Goal: Task Accomplishment & Management: Use online tool/utility

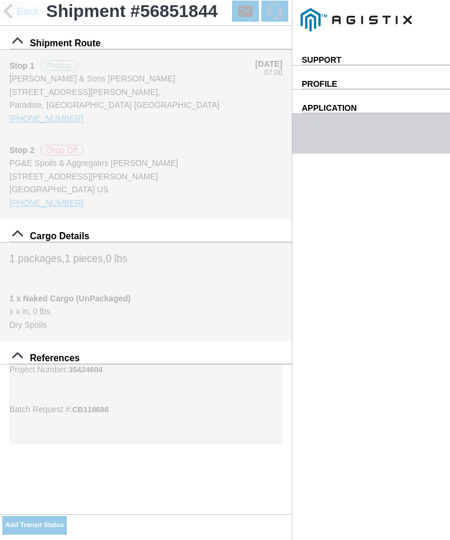
click at [0, 0] on slot "Use My Location" at bounding box center [0, 0] width 0 height 0
type input "Paradise"
click at [0, 0] on select "Select Arrive at Drop Off Arrive at Pickup Break Start Break Stop Depart Drop O…" at bounding box center [0, 0] width 0 height 0
select select "ARVPULOC"
click at [0, 0] on button "SAVE" at bounding box center [0, 0] width 0 height 0
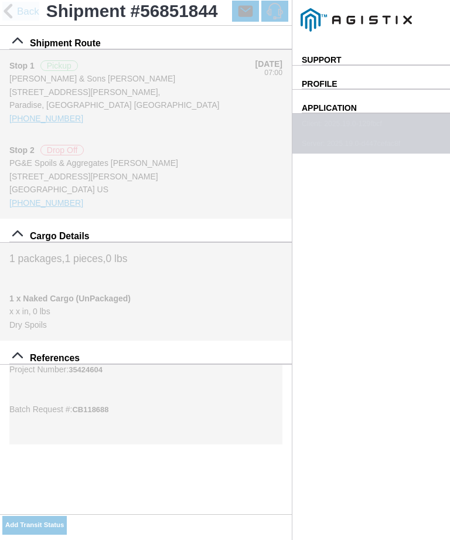
click at [0, 0] on slot "Add Transit Status" at bounding box center [0, 0] width 0 height 0
click at [0, 0] on div "Select Location Use My Location" at bounding box center [0, 0] width 0 height 0
click at [0, 0] on slot "Use My Location" at bounding box center [0, 0] width 0 height 0
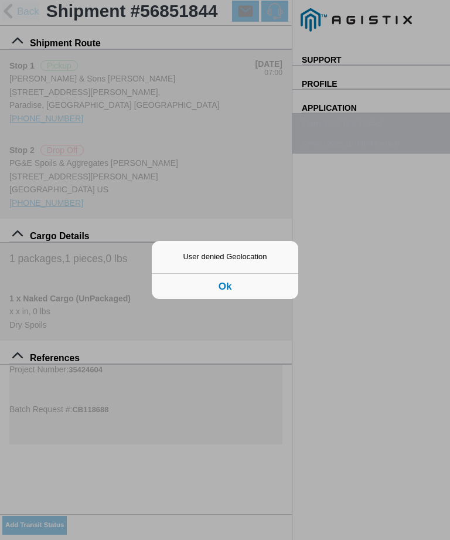
click at [246, 288] on button "Ok" at bounding box center [225, 286] width 147 height 26
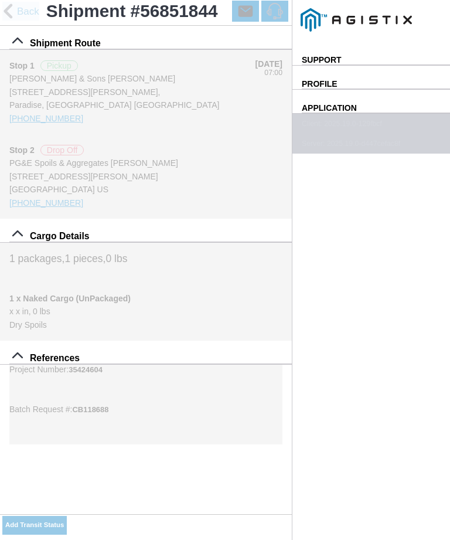
click at [0, 0] on slot "Use My Location" at bounding box center [0, 0] width 0 height 0
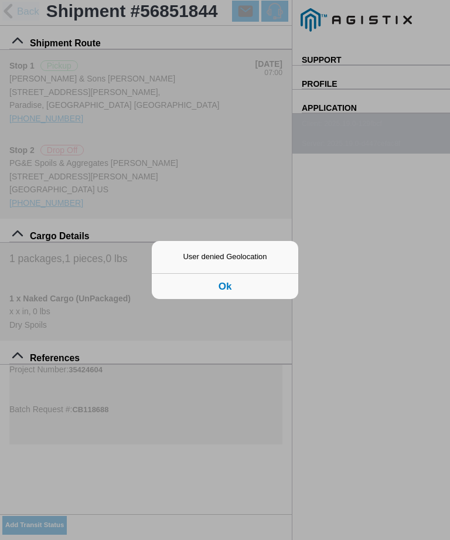
click at [217, 290] on button "Ok" at bounding box center [225, 286] width 147 height 26
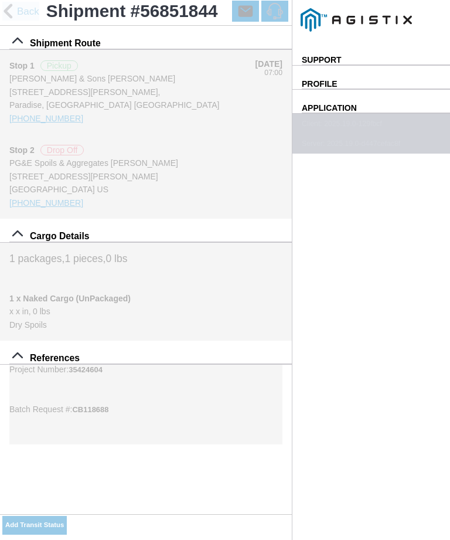
click at [0, 0] on select "Select Arrive at Drop Off Arrive at Pickup Break Start Break Stop Depart Drop O…" at bounding box center [0, 0] width 0 height 0
select select "DPTPULOC"
click at [0, 0] on div "Please select either Location or Use My Location option" at bounding box center [0, 0] width 0 height 0
click at [0, 0] on span "*" at bounding box center [0, 0] width 0 height 0
click at [0, 0] on select "Select 1" x 3" Rock 1" x 4" Rock 2" x 4" Rock Asphalt Cold Patch Backfill Spec …" at bounding box center [0, 0] width 0 height 0
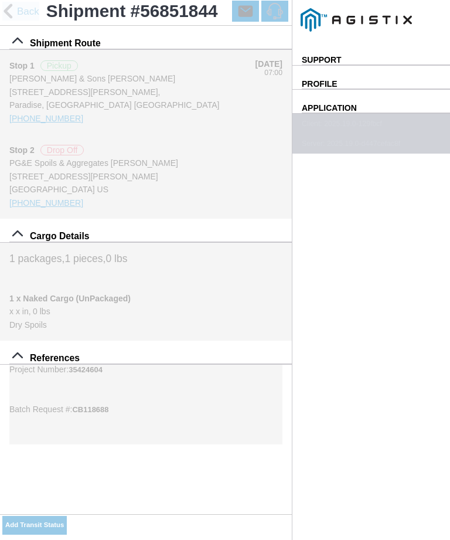
select select "708654"
click at [0, 0] on ion-label "Material *" at bounding box center [0, 0] width 0 height 0
click at [0, 0] on select "Select 1" x 3" Rock 1" x 4" Rock 2" x 4" Rock Asphalt Cold Patch Backfill Spec …" at bounding box center [0, 0] width 0 height 0
click at [0, 0] on ion-footer "SAVE" at bounding box center [0, 0] width 0 height 0
click at [0, 0] on button "Use My Location" at bounding box center [0, 0] width 0 height 0
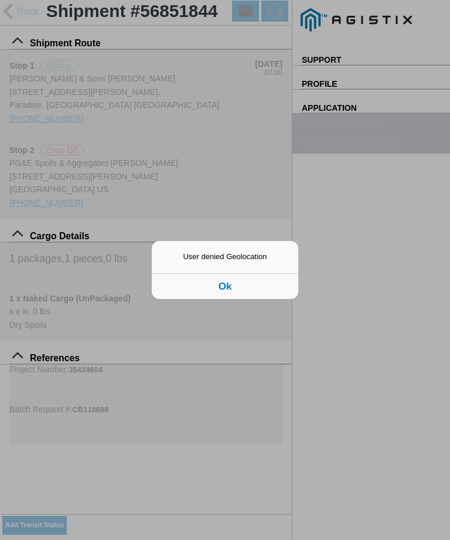
click at [230, 287] on button "Ok" at bounding box center [225, 286] width 147 height 26
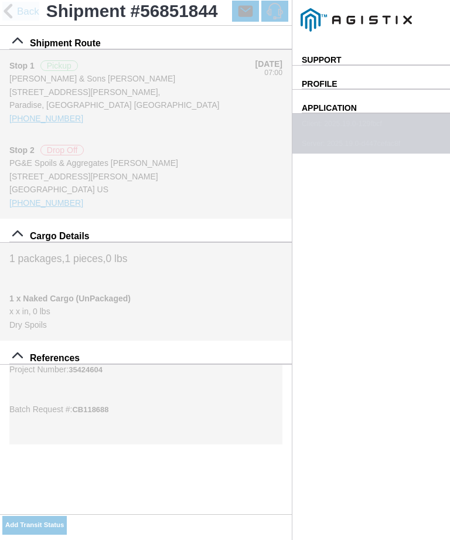
click at [0, 0] on slot "Please select either Location or Use My Location option" at bounding box center [0, 0] width 0 height 0
click at [0, 0] on ion-label "Material *" at bounding box center [0, 0] width 0 height 0
click at [0, 0] on select "Select 1" x 3" Rock 1" x 4" Rock 2" x 4" Rock Asphalt Cold Patch Backfill Spec …" at bounding box center [0, 0] width 0 height 0
click at [0, 0] on ion-footer "SAVE" at bounding box center [0, 0] width 0 height 0
click at [0, 0] on slot "Use My Location" at bounding box center [0, 0] width 0 height 0
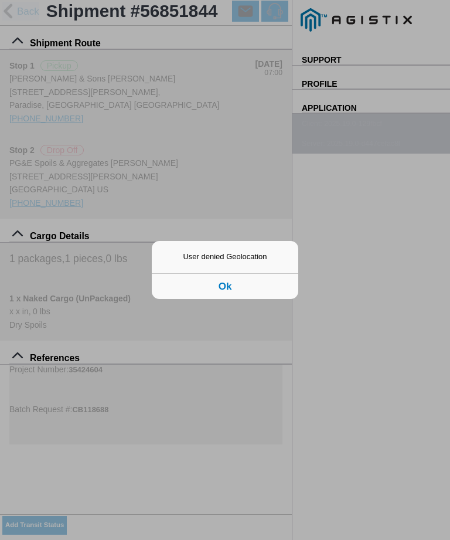
click at [236, 293] on button "Ok" at bounding box center [225, 286] width 147 height 26
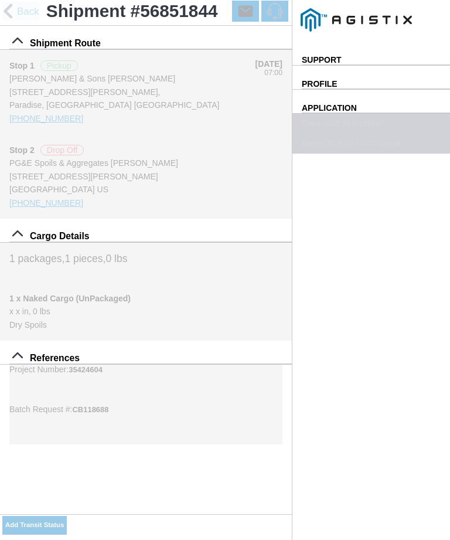
click at [0, 0] on slot "Please select either Location or Use My Location option" at bounding box center [0, 0] width 0 height 0
click at [0, 0] on select "Select 1" x 3" Rock 1" x 4" Rock 2" x 4" Rock Asphalt Cold Patch Backfill Spec …" at bounding box center [0, 0] width 0 height 0
click at [0, 0] on slot "Use My Location" at bounding box center [0, 0] width 0 height 0
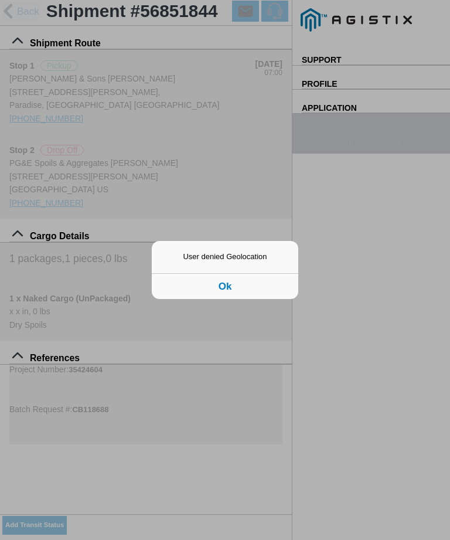
click at [254, 259] on div "User denied Geolocation" at bounding box center [225, 262] width 147 height 21
click at [254, 256] on div "User denied Geolocation" at bounding box center [225, 262] width 147 height 21
click at [247, 254] on div "User denied Geolocation" at bounding box center [225, 262] width 147 height 21
click at [239, 436] on ion-backdrop at bounding box center [225, 270] width 450 height 540
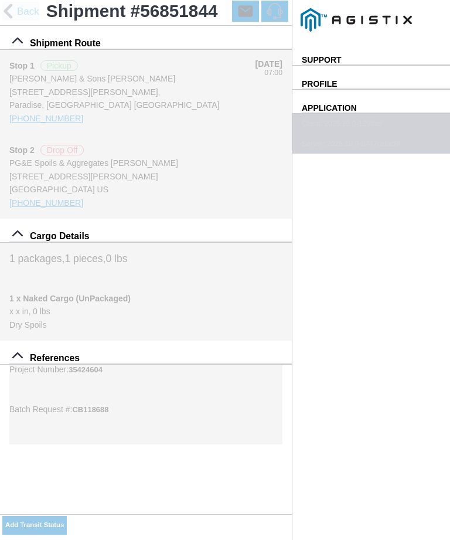
click at [0, 0] on slot "Use My Location" at bounding box center [0, 0] width 0 height 0
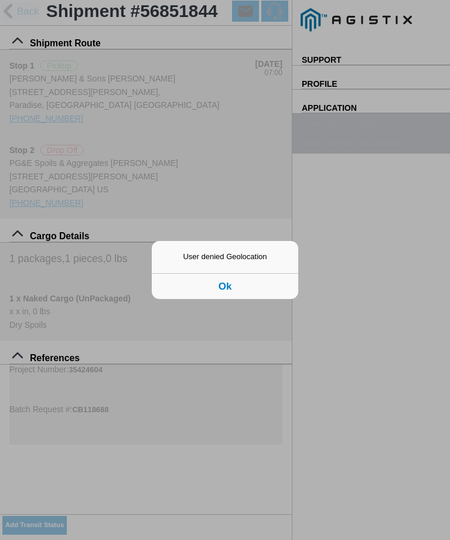
click at [230, 288] on button "Ok" at bounding box center [225, 286] width 147 height 26
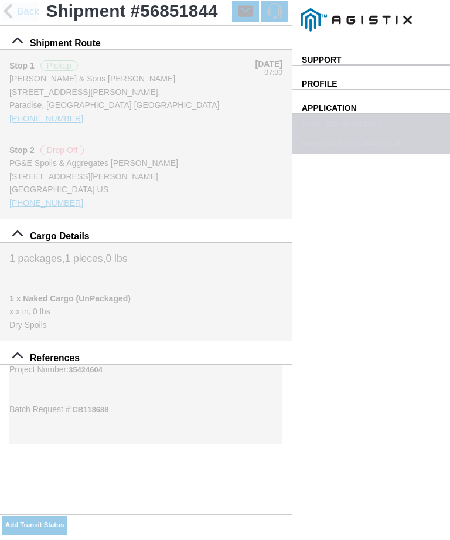
click at [0, 0] on slot "Use My Location" at bounding box center [0, 0] width 0 height 0
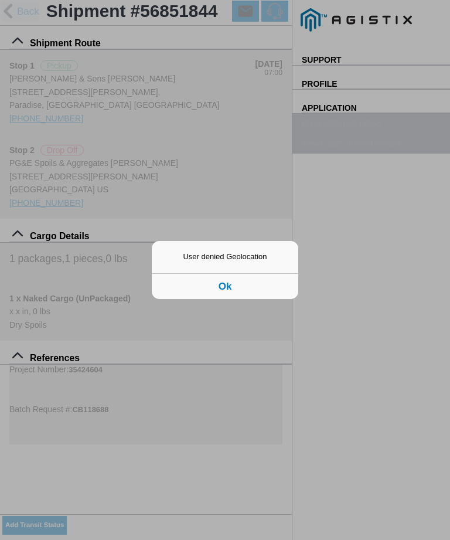
click at [244, 259] on div "User denied Geolocation" at bounding box center [225, 262] width 147 height 21
click at [254, 261] on div "User denied Geolocation" at bounding box center [225, 262] width 147 height 21
click at [280, 246] on div at bounding box center [225, 246] width 147 height 11
click at [229, 425] on ion-backdrop at bounding box center [225, 270] width 450 height 540
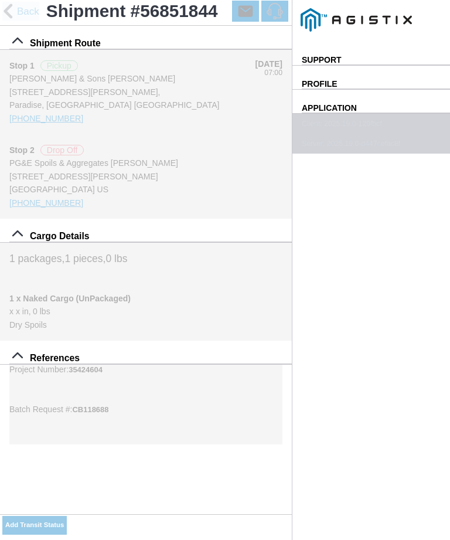
click at [0, 0] on select "Select 1" x 3" Rock 1" x 4" Rock 2" x 4" Rock Asphalt Cold Patch Backfill Spec …" at bounding box center [0, 0] width 0 height 0
click at [0, 0] on ion-backdrop at bounding box center [0, 0] width 0 height 0
click at [0, 0] on slot "Add Transit Status" at bounding box center [0, 0] width 0 height 0
click at [0, 0] on slot "Use My Location" at bounding box center [0, 0] width 0 height 0
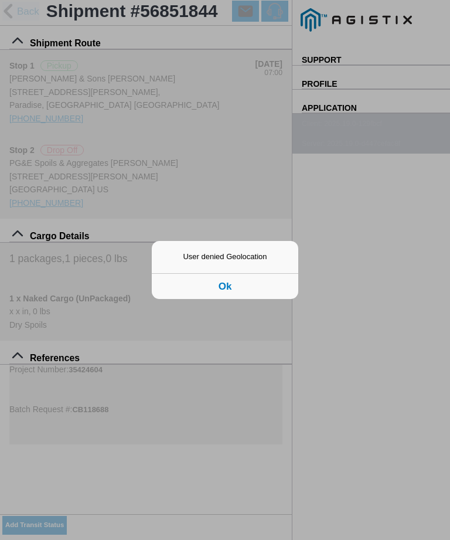
click at [386, 290] on ion-backdrop at bounding box center [225, 270] width 450 height 540
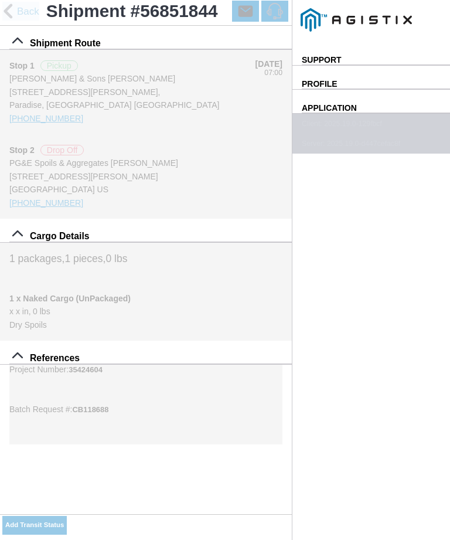
click at [0, 0] on slot "Use My Location" at bounding box center [0, 0] width 0 height 0
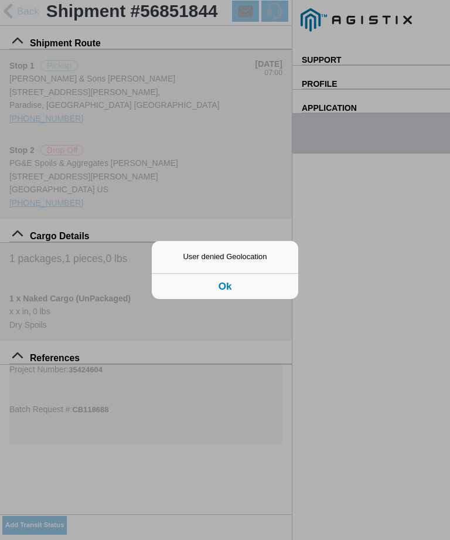
click at [118, 229] on ion-backdrop at bounding box center [225, 270] width 450 height 540
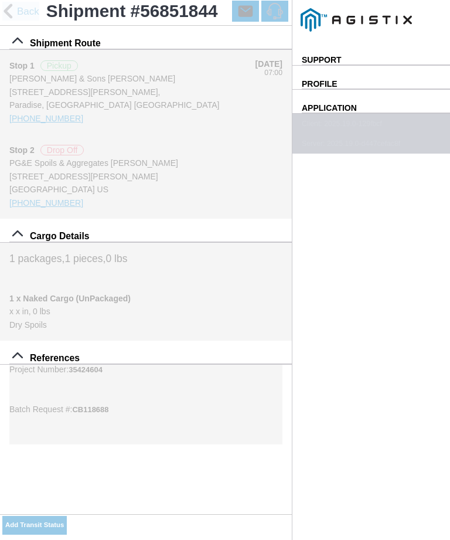
click at [0, 0] on select "Select Arrive at Drop Off Arrive at Pickup Break Start Break Stop Depart Drop O…" at bounding box center [0, 0] width 0 height 0
click at [0, 0] on div "Select Location" at bounding box center [0, 0] width 0 height 0
click at [0, 0] on div "Select Location Use My Location" at bounding box center [0, 0] width 0 height 0
click at [0, 0] on slot "Use My Location" at bounding box center [0, 0] width 0 height 0
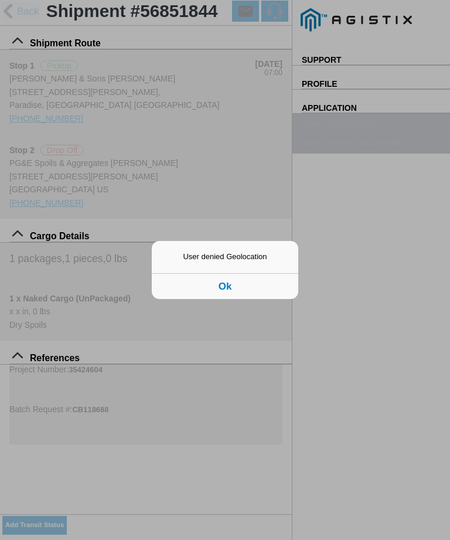
click at [134, 229] on ion-backdrop at bounding box center [225, 270] width 450 height 540
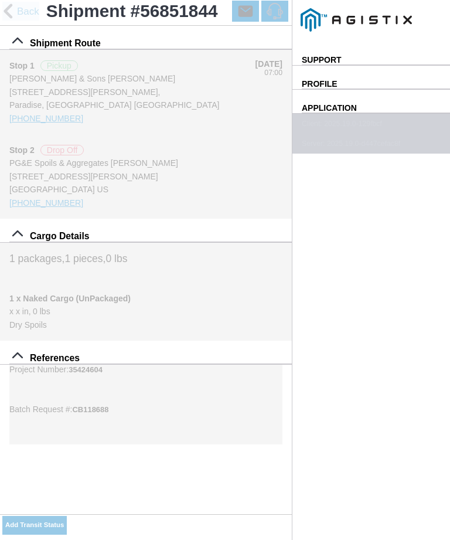
click at [0, 0] on select "Select Arrive at Drop Off Arrive at Pickup Break Start Break Stop Depart Drop O…" at bounding box center [0, 0] width 0 height 0
select select "ARVPULOC"
click at [0, 0] on slot "Use My Location" at bounding box center [0, 0] width 0 height 0
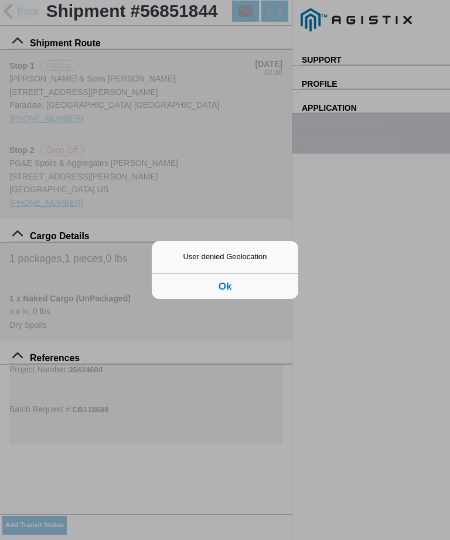
click at [252, 285] on button "Ok" at bounding box center [225, 286] width 147 height 26
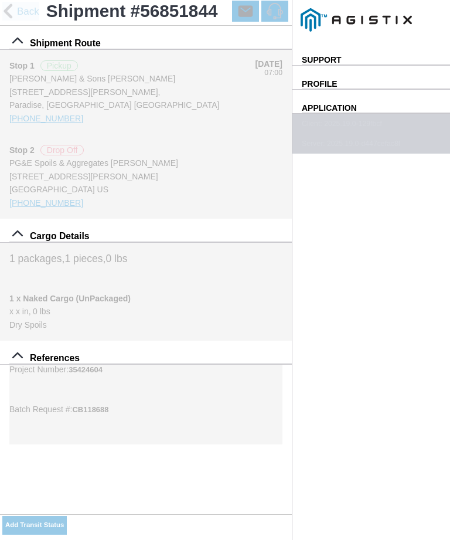
click at [0, 0] on div "Select Location Use My Location" at bounding box center [0, 0] width 0 height 0
click at [0, 0] on button "Use My Location" at bounding box center [0, 0] width 0 height 0
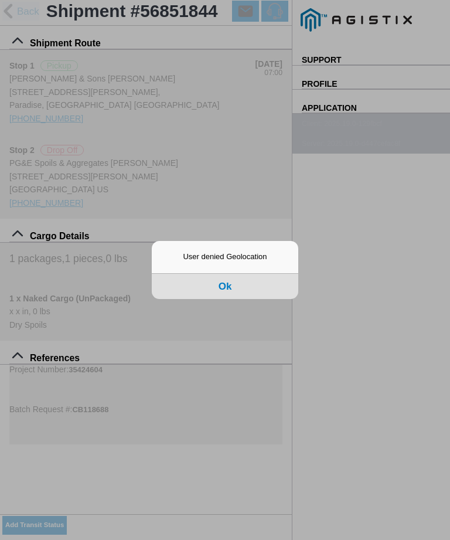
click at [238, 277] on button "Ok" at bounding box center [225, 286] width 147 height 26
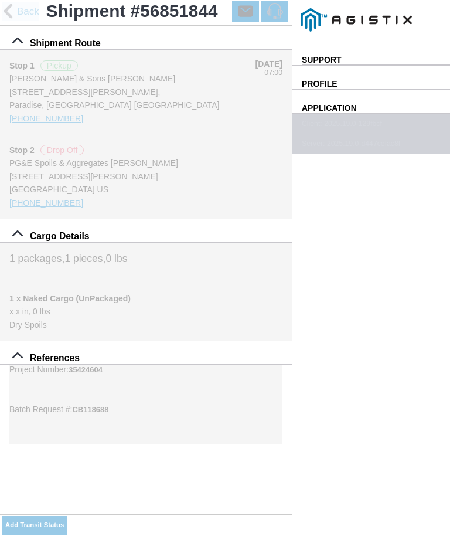
click at [0, 0] on div "Location" at bounding box center [0, 0] width 0 height 0
click at [0, 0] on div "[STREET_ADDRESS][PERSON_NAME]" at bounding box center [0, 0] width 0 height 0
click at [0, 0] on ion-backdrop at bounding box center [0, 0] width 0 height 0
click at [0, 0] on div "Add Transit Status Reset" at bounding box center [0, 0] width 0 height 0
click at [0, 0] on button "button" at bounding box center [0, 0] width 0 height 0
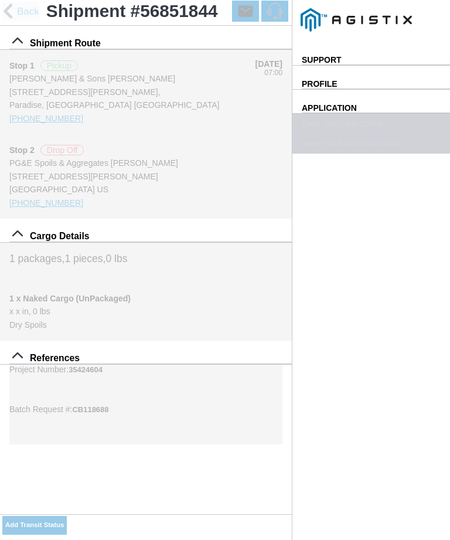
click at [67, 517] on ion-buttons "Add Transit Status" at bounding box center [34, 525] width 64 height 22
click at [21, 15] on span "Back" at bounding box center [28, 11] width 22 height 10
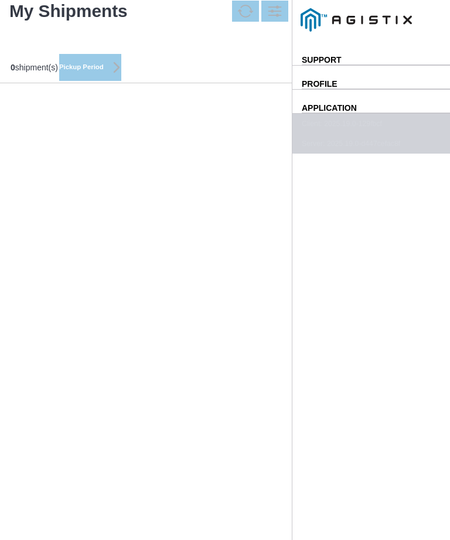
click at [0, 0] on ion-segment-button "Accepted (1)" at bounding box center [0, 0] width 0 height 0
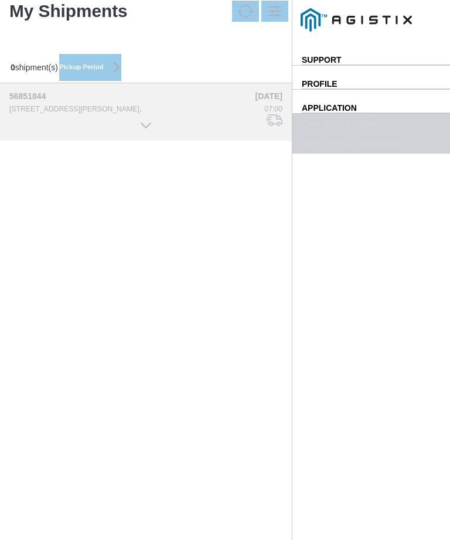
click at [247, 113] on div "[STREET_ADDRESS][PERSON_NAME]," at bounding box center [128, 109] width 238 height 8
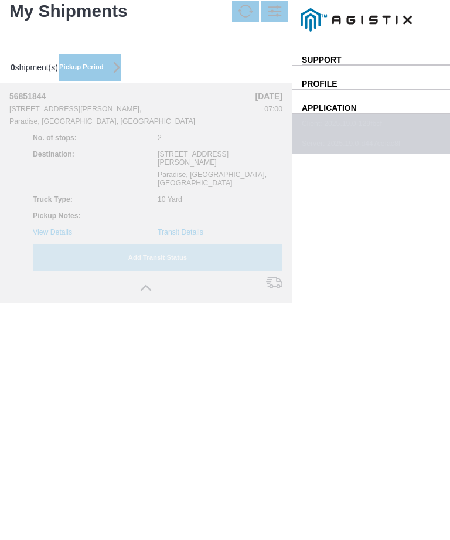
click at [203, 236] on link "Transit Details" at bounding box center [181, 232] width 46 height 8
click at [0, 0] on span "button" at bounding box center [0, 0] width 0 height 0
click at [0, 0] on slot "Add Transit Status" at bounding box center [0, 0] width 0 height 0
click at [0, 0] on slot "Use My Location" at bounding box center [0, 0] width 0 height 0
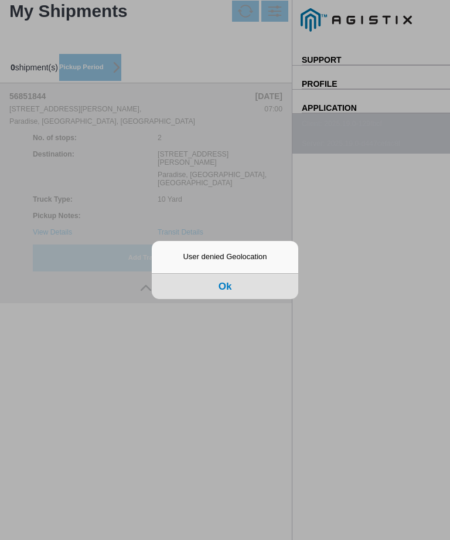
click at [240, 292] on button "Ok" at bounding box center [225, 286] width 147 height 26
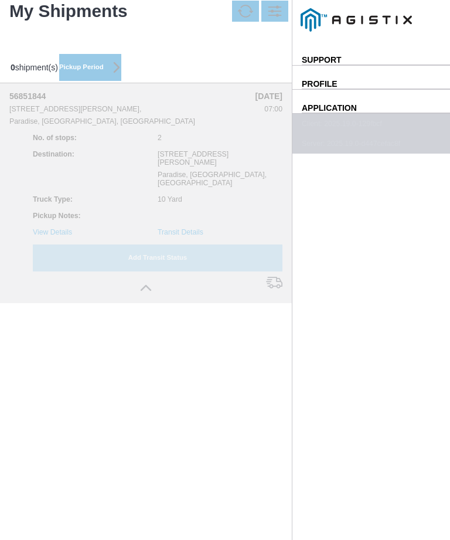
click at [0, 0] on div "Add Transit Status Reset" at bounding box center [0, 0] width 0 height 0
click at [0, 0] on span "button" at bounding box center [0, 0] width 0 height 0
click at [203, 236] on link "Transit Details" at bounding box center [181, 232] width 46 height 8
click at [0, 0] on button "button" at bounding box center [0, 0] width 0 height 0
click at [22, 298] on div at bounding box center [145, 289] width 273 height 18
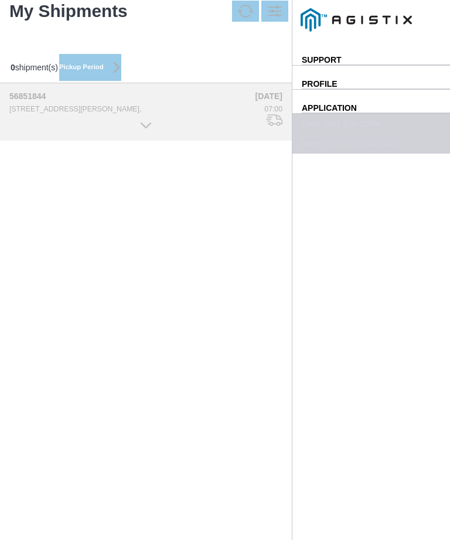
click at [104, 141] on div "56851844 [STREET_ADDRESS][PERSON_NAME], [DATE] 07:00" at bounding box center [146, 111] width 292 height 57
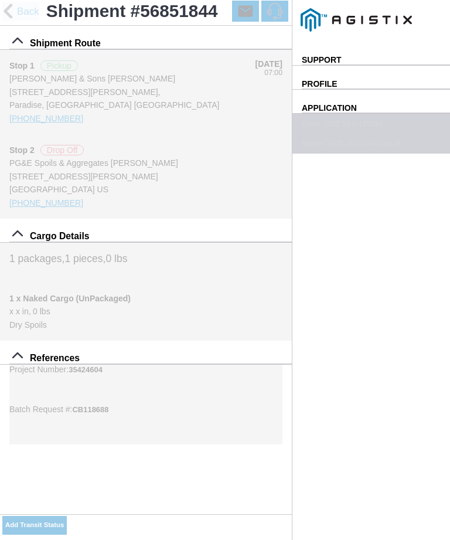
click at [0, 0] on slot "Add Transit Status" at bounding box center [0, 0] width 0 height 0
click at [0, 0] on slot "Reset" at bounding box center [0, 0] width 0 height 0
click at [0, 0] on slot "Use My Location" at bounding box center [0, 0] width 0 height 0
type input "Paradise"
click at [0, 0] on select "Select Arrive at Drop Off Arrive at Pickup Break Start Break Stop Depart Drop O…" at bounding box center [0, 0] width 0 height 0
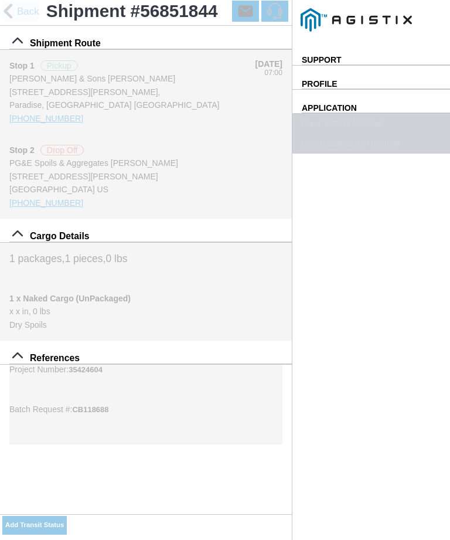
select select "ARVPULOC"
click at [0, 0] on button "SAVE" at bounding box center [0, 0] width 0 height 0
click at [0, 0] on slot "Add Transit Status" at bounding box center [0, 0] width 0 height 0
click at [0, 0] on slot "Use My Location" at bounding box center [0, 0] width 0 height 0
type input "Paradise"
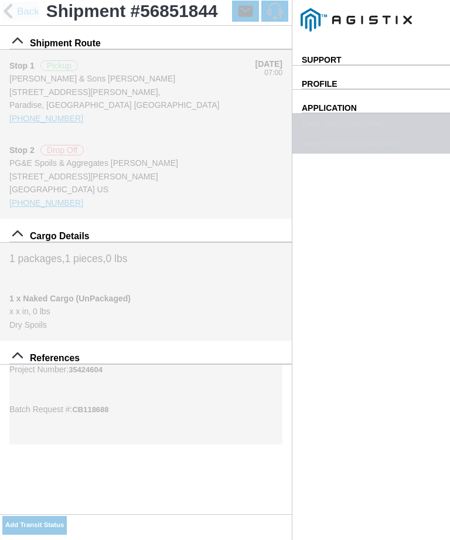
click at [0, 0] on select "Select Arrive at Drop Off Arrive at Pickup Break Start Break Stop Depart Drop O…" at bounding box center [0, 0] width 0 height 0
select select "DPTPULOC"
click at [0, 0] on ion-label "Material *" at bounding box center [0, 0] width 0 height 0
click at [0, 0] on select "Select 1" x 3" Rock 1" x 4" Rock 2" x 4" Rock Asphalt Cold Patch Backfill Spec …" at bounding box center [0, 0] width 0 height 0
select select "708654"
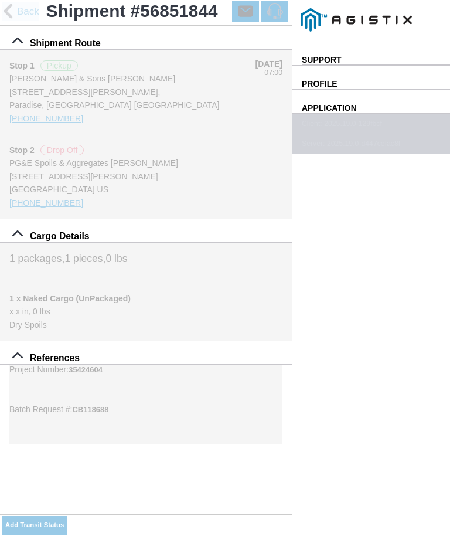
click at [0, 0] on slot "SAVE" at bounding box center [0, 0] width 0 height 0
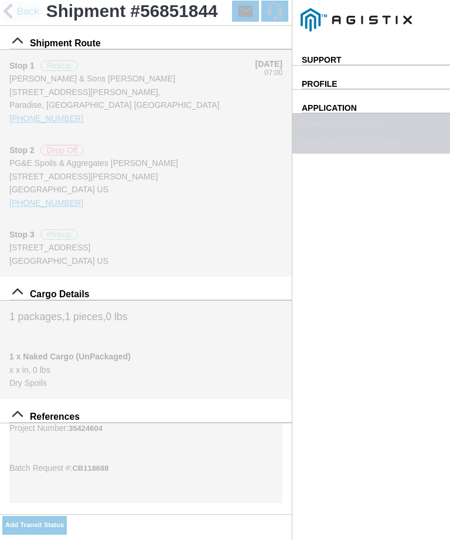
click at [0, 0] on slot "Add Transit Status" at bounding box center [0, 0] width 0 height 0
click at [0, 0] on slot "Use My Location" at bounding box center [0, 0] width 0 height 0
type input "Paradise"
click at [0, 0] on select "Select Arrive at Drop Off Arrive at Pickup Break Start Break Stop Depart Drop O…" at bounding box center [0, 0] width 0 height 0
select select "ARVPULOC"
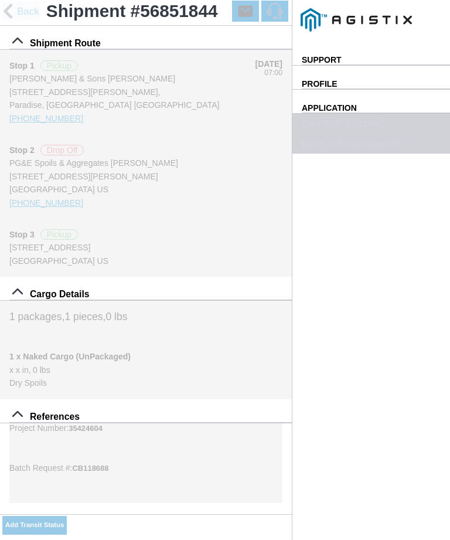
click at [0, 0] on span "SAVE" at bounding box center [0, 0] width 0 height 0
